Goal: Information Seeking & Learning: Check status

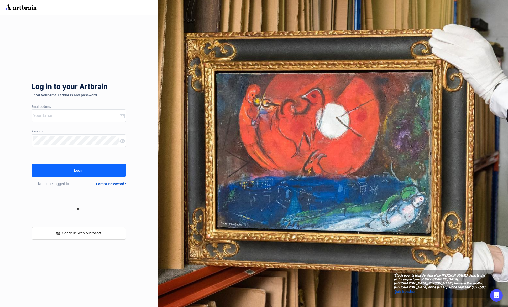
type input "[EMAIL_ADDRESS][DOMAIN_NAME]"
click at [51, 171] on button "Login" at bounding box center [79, 170] width 95 height 13
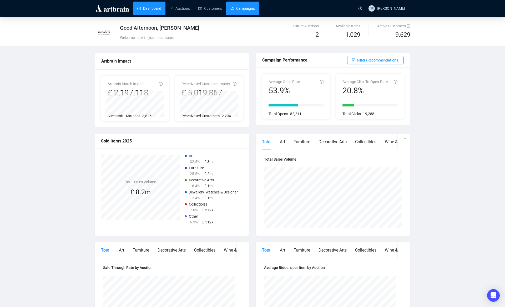
click at [245, 11] on link "Campaigns" at bounding box center [242, 9] width 24 height 14
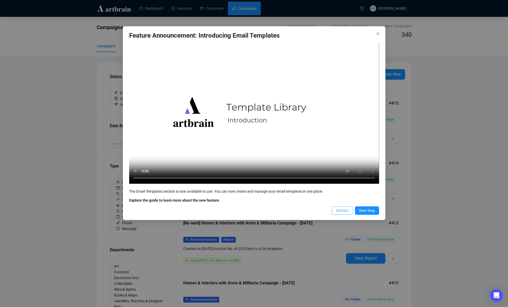
click at [338, 210] on span "Dismiss" at bounding box center [342, 211] width 13 height 6
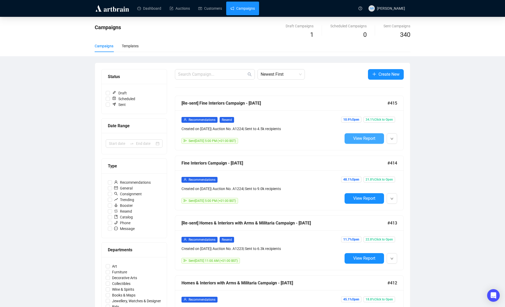
click at [355, 138] on span "View Report" at bounding box center [364, 138] width 22 height 5
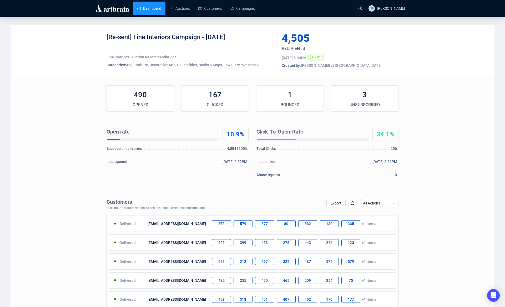
click at [158, 10] on link "Dashboard" at bounding box center [149, 9] width 24 height 14
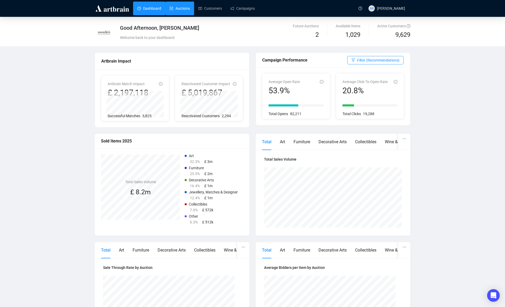
click at [179, 4] on link "Auctions" at bounding box center [179, 9] width 20 height 14
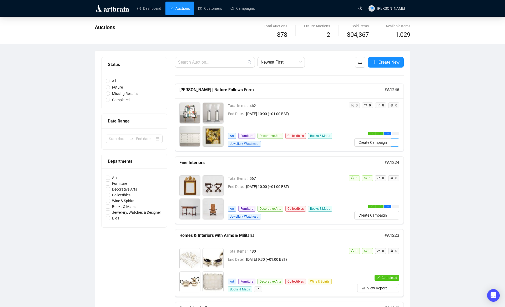
click at [395, 143] on icon "ellipsis" at bounding box center [395, 142] width 4 height 4
click at [212, 89] on h5 "[PERSON_NAME] | Nature Follows Form" at bounding box center [281, 90] width 205 height 6
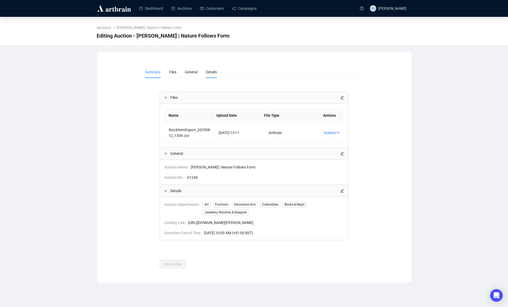
click at [214, 75] on li "Details" at bounding box center [211, 72] width 19 height 12
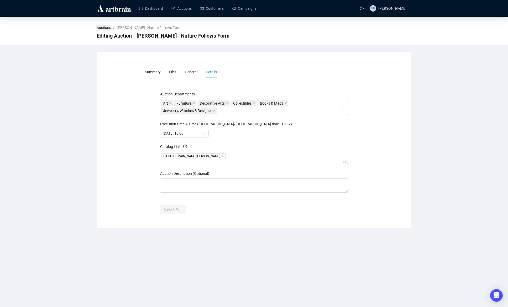
click at [104, 30] on link "Auctions" at bounding box center [104, 28] width 17 height 6
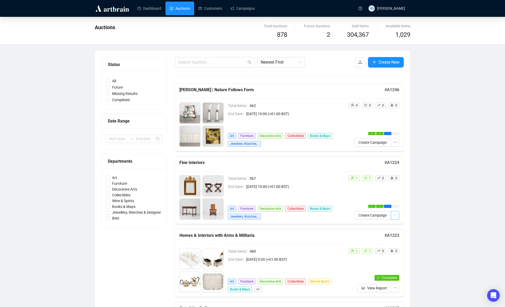
click at [395, 218] on span "button" at bounding box center [395, 215] width 4 height 6
click at [218, 11] on link "Customers" at bounding box center [210, 9] width 24 height 14
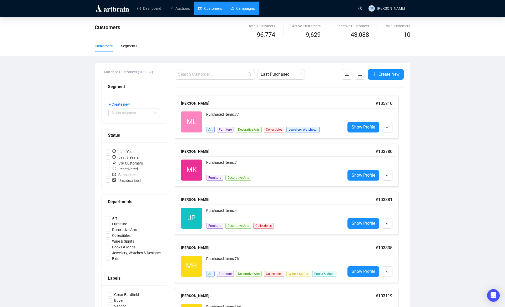
click at [239, 11] on link "Campaigns" at bounding box center [242, 9] width 24 height 14
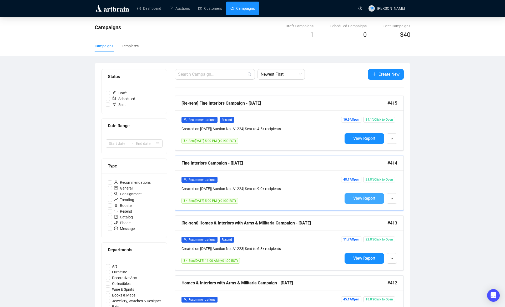
click at [356, 198] on span "View Report" at bounding box center [364, 198] width 22 height 5
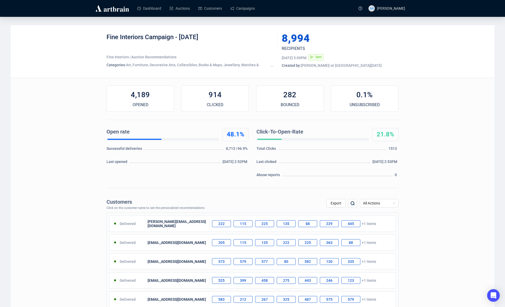
click at [366, 96] on div "0.1%" at bounding box center [364, 95] width 67 height 11
click at [137, 93] on div "48.1%" at bounding box center [140, 95] width 67 height 11
click at [387, 24] on span "Profile" at bounding box center [404, 23] width 47 height 6
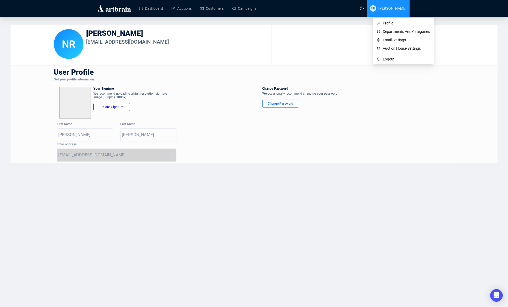
click at [384, 9] on span "[PERSON_NAME]" at bounding box center [393, 8] width 28 height 4
click at [381, 61] on li "Logout" at bounding box center [403, 59] width 59 height 8
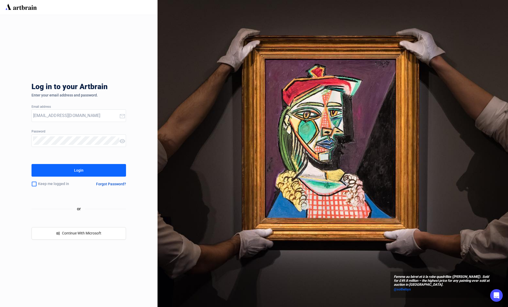
click at [70, 116] on input "[EMAIL_ADDRESS][DOMAIN_NAME]" at bounding box center [76, 115] width 86 height 8
type input "h"
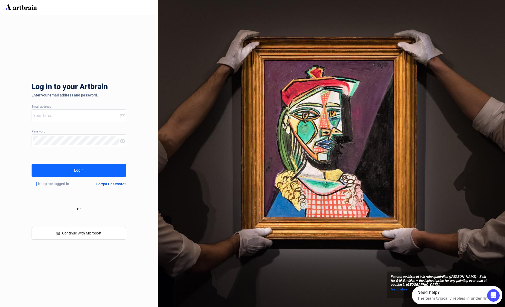
type input "[EMAIL_ADDRESS][DOMAIN_NAME]"
click at [40, 182] on div "Keep me logged in" at bounding box center [58, 183] width 52 height 11
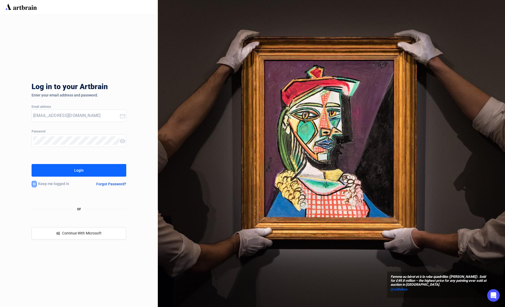
click at [35, 184] on input "checkbox" at bounding box center [34, 183] width 5 height 11
checkbox input "true"
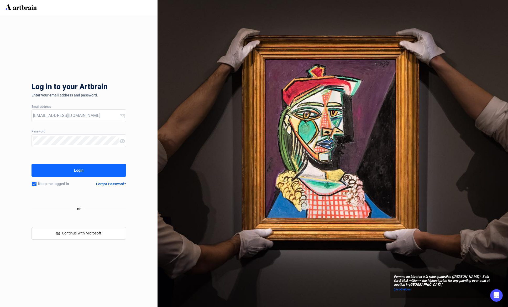
click at [48, 173] on button "Login" at bounding box center [79, 170] width 95 height 13
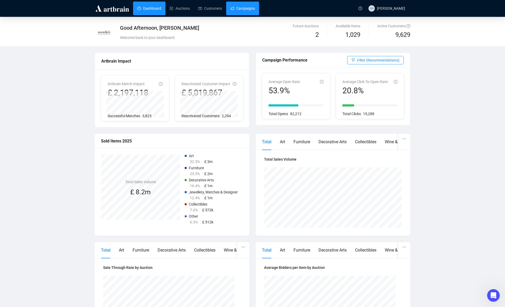
click at [237, 9] on link "Campaigns" at bounding box center [242, 9] width 24 height 14
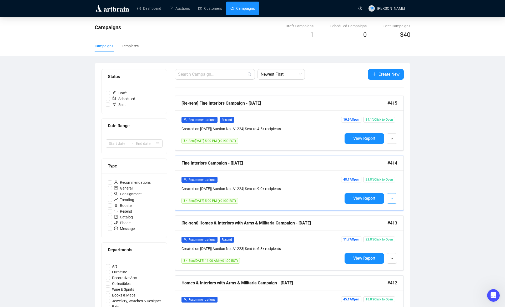
click at [391, 199] on icon "down" at bounding box center [391, 198] width 3 height 3
click at [367, 199] on span "View Report" at bounding box center [364, 198] width 22 height 5
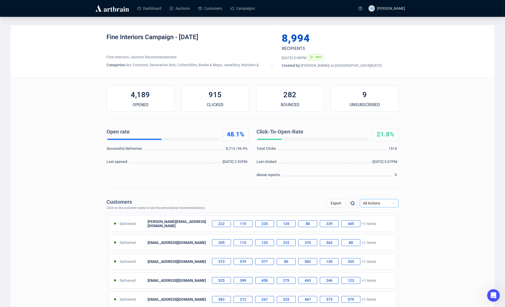
click at [373, 202] on span "All Actions" at bounding box center [379, 203] width 32 height 8
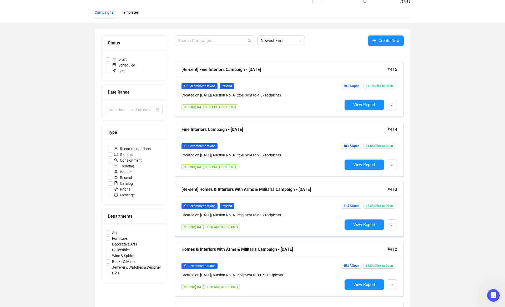
scroll to position [37, 0]
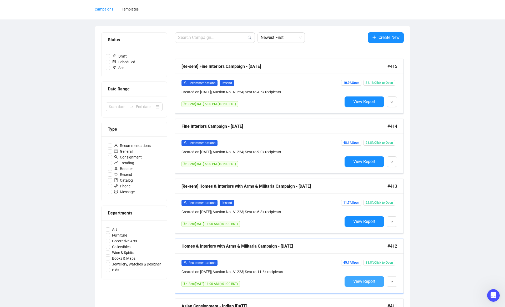
click at [362, 285] on button "View Report" at bounding box center [363, 281] width 39 height 11
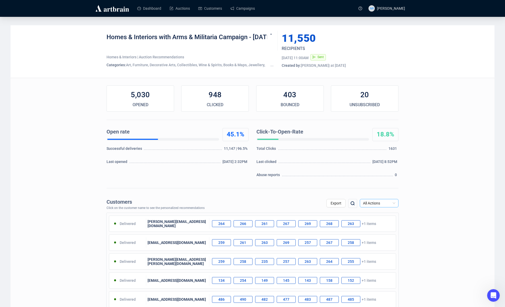
click at [384, 205] on span "All Actions" at bounding box center [379, 203] width 32 height 8
click at [377, 231] on div "Click" at bounding box center [379, 231] width 30 height 6
click at [336, 205] on button "Export" at bounding box center [335, 203] width 19 height 8
